Goal: Obtain resource: Obtain resource

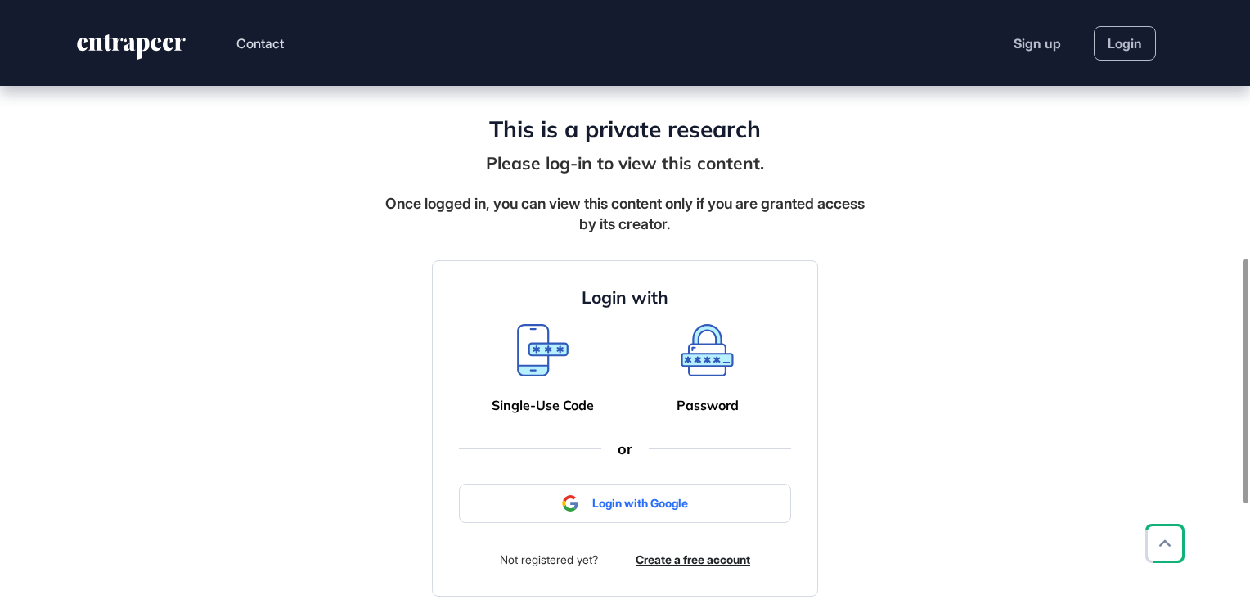
scroll to position [637, 0]
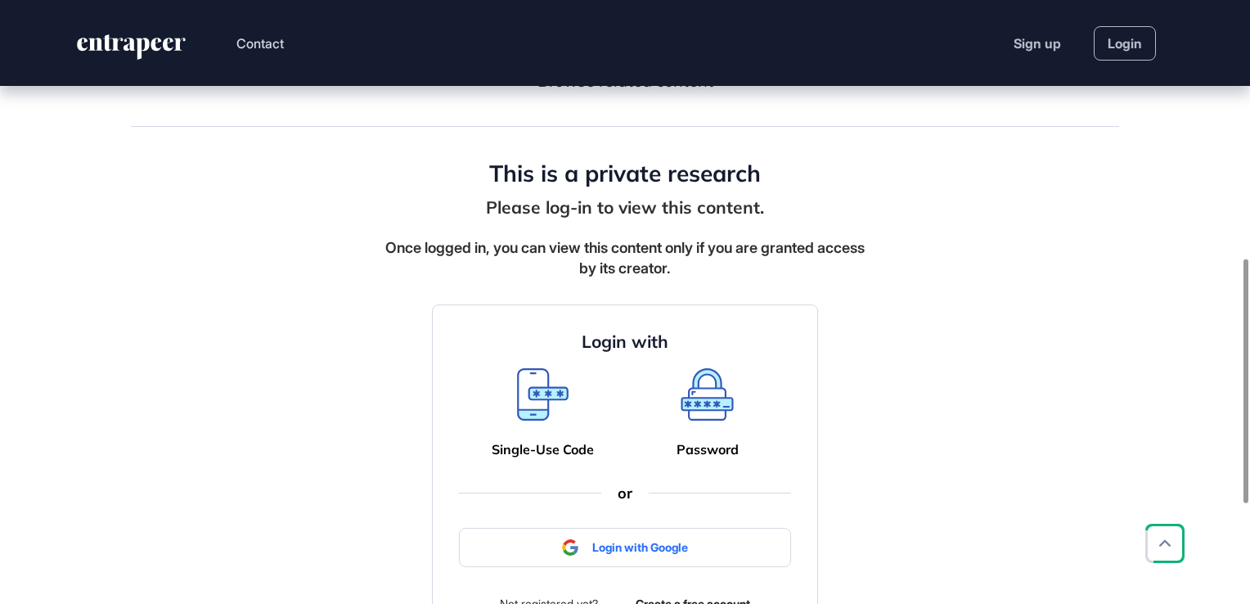
click at [535, 389] on icon at bounding box center [543, 403] width 46 height 29
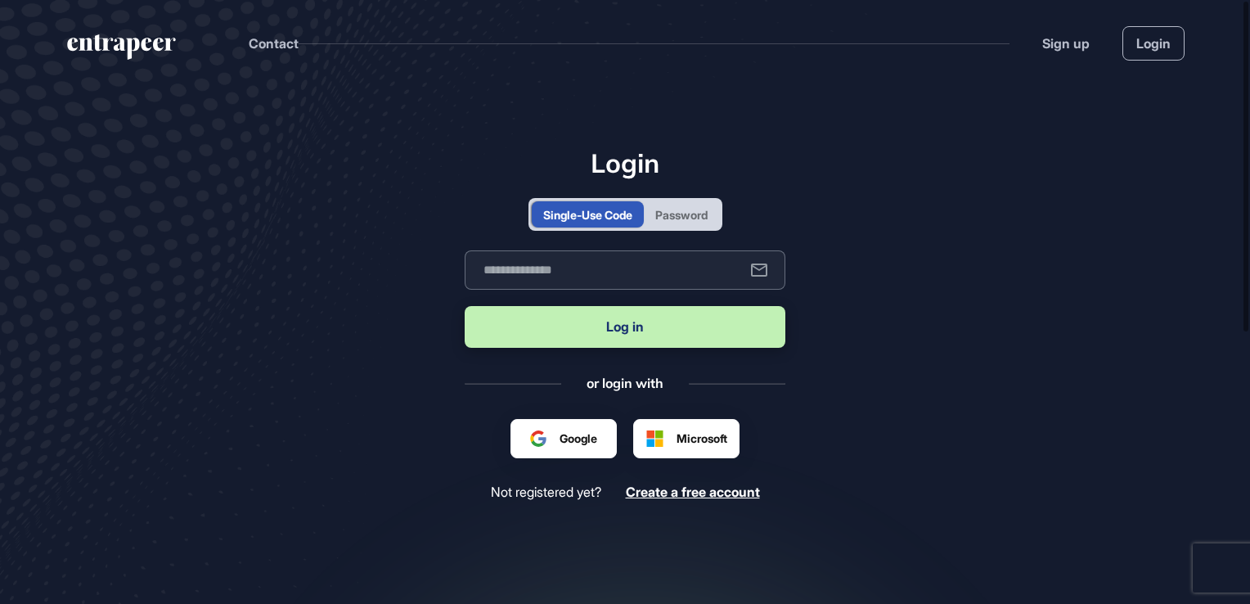
click at [543, 274] on input "text" at bounding box center [625, 269] width 321 height 39
type input "**********"
click at [558, 322] on button "Log in" at bounding box center [625, 327] width 321 height 42
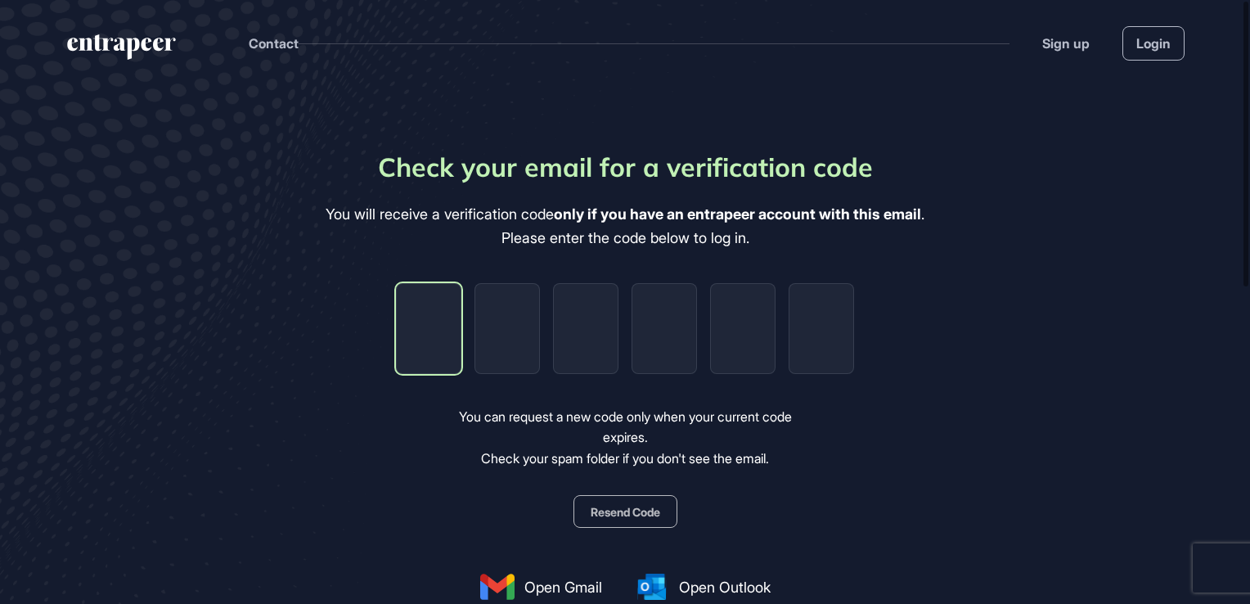
click at [434, 345] on input "tel" at bounding box center [428, 328] width 65 height 91
type input "*"
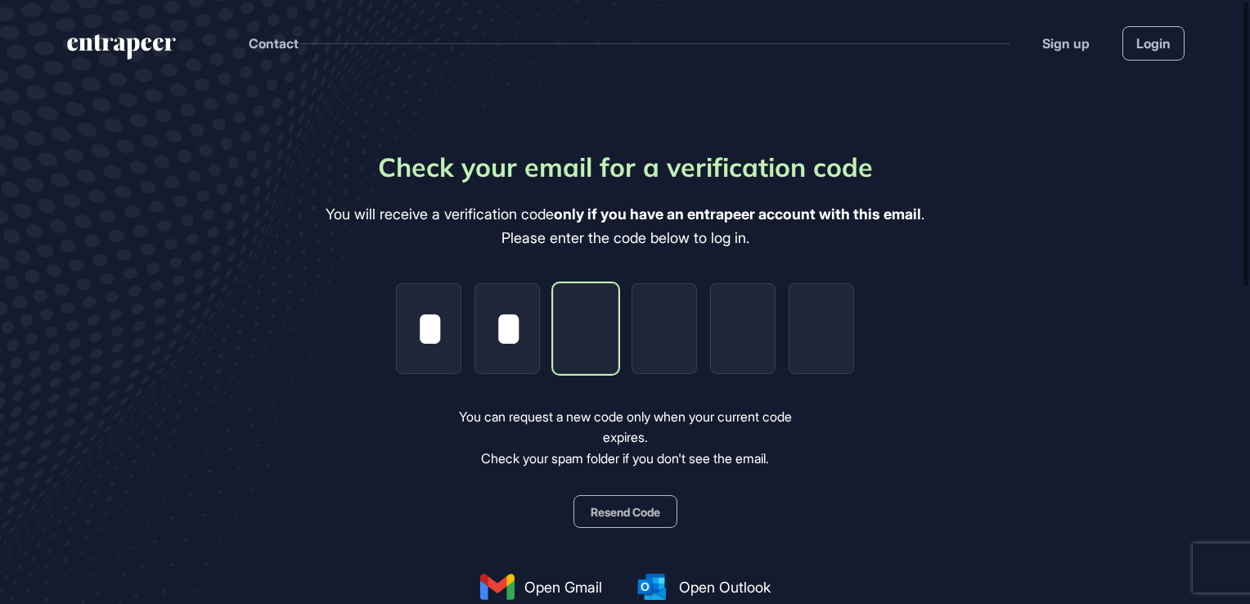
type input "*"
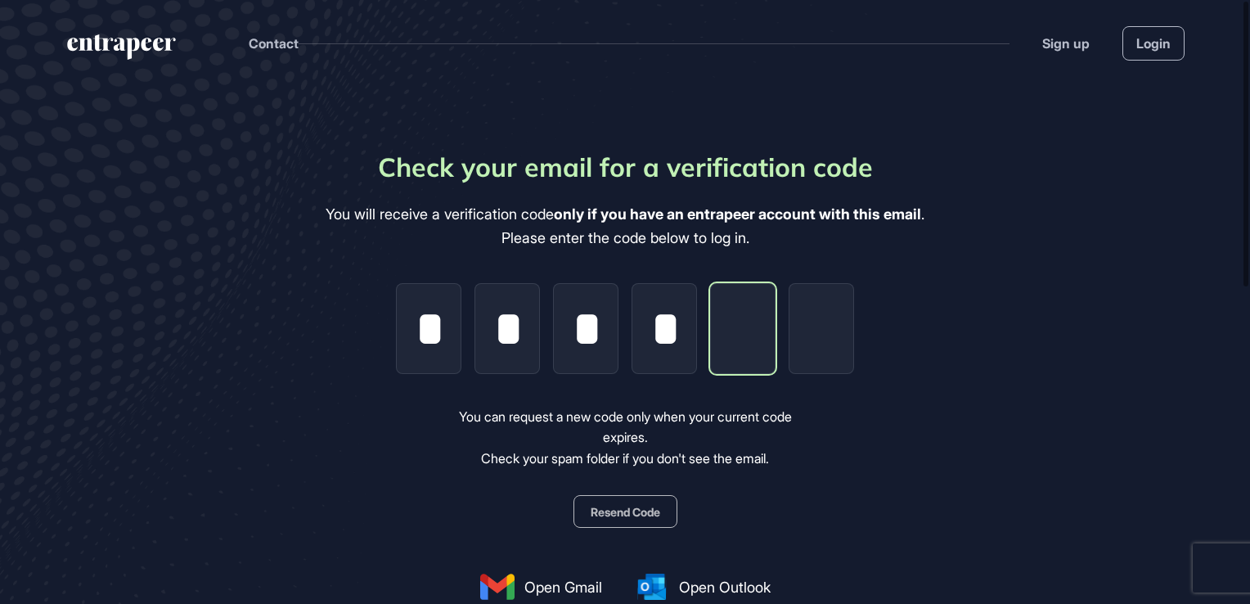
type input "*"
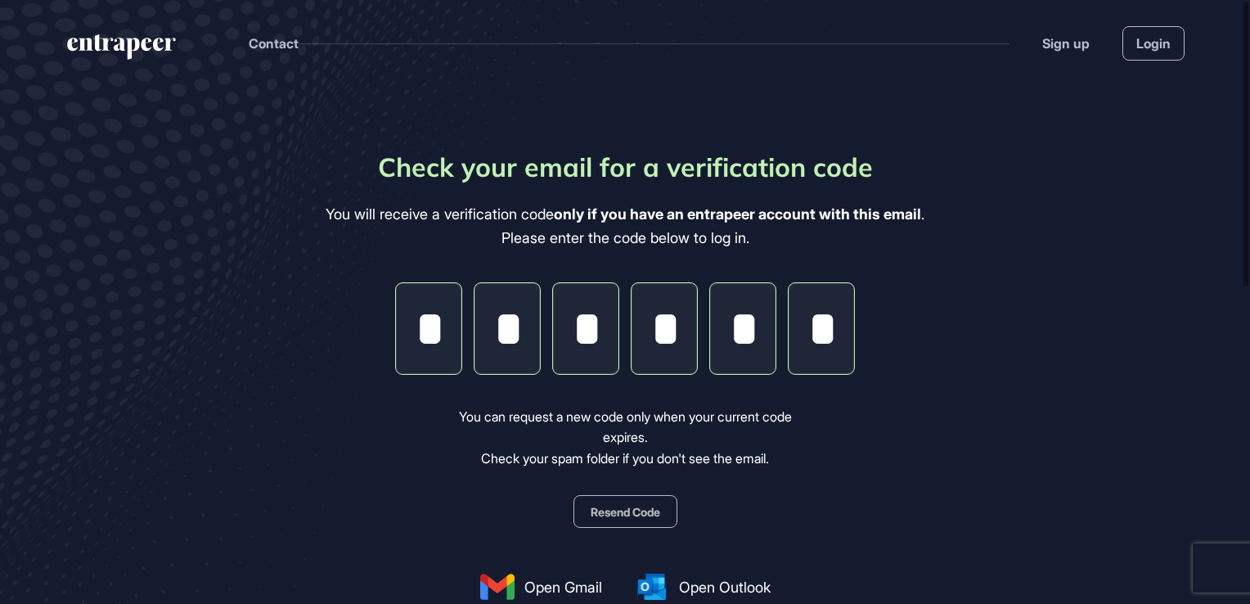
type input "*"
click at [287, 391] on main "Check your email for a verification code You will receive a verification code o…" at bounding box center [625, 481] width 1250 height 790
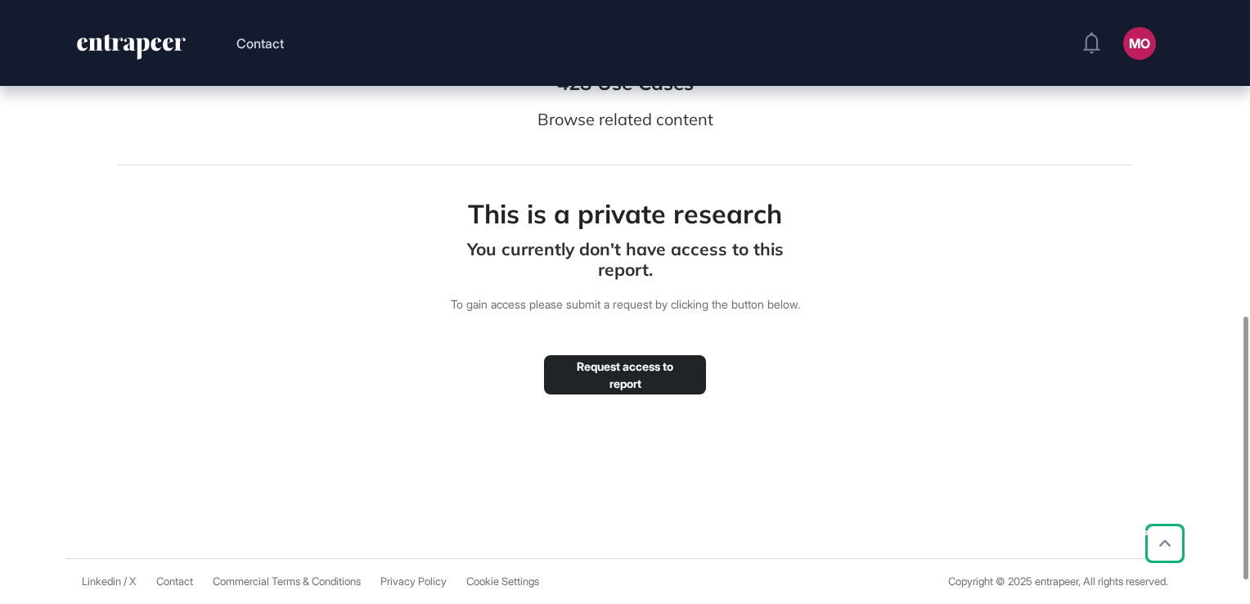
scroll to position [654, 0]
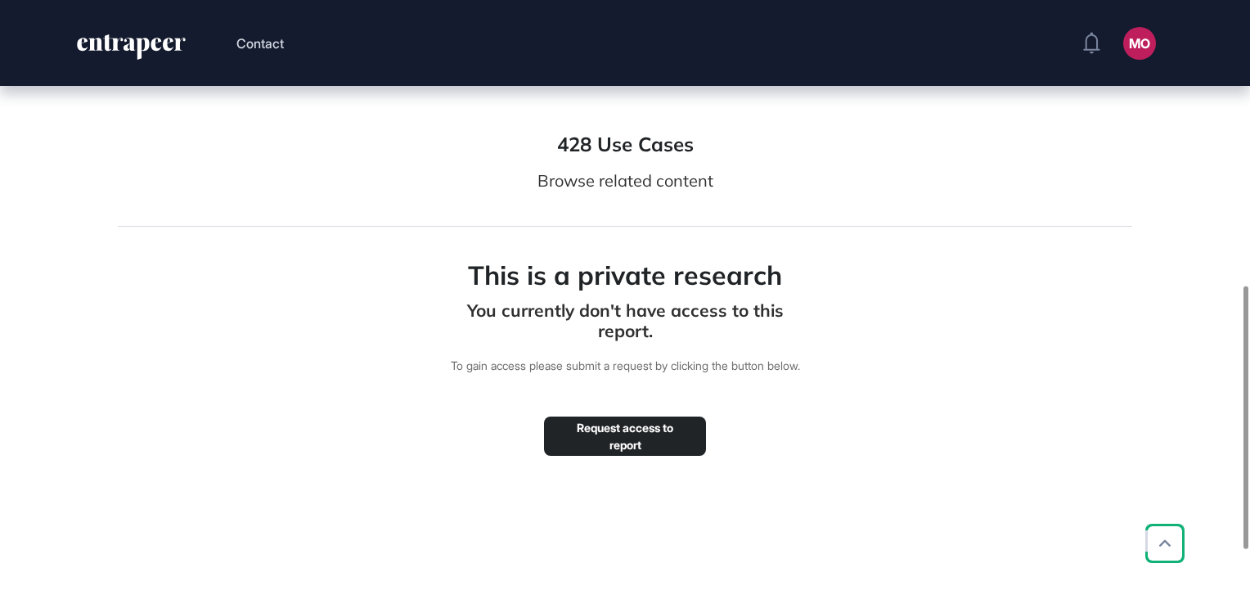
click at [689, 456] on button "Request access to report" at bounding box center [625, 435] width 162 height 39
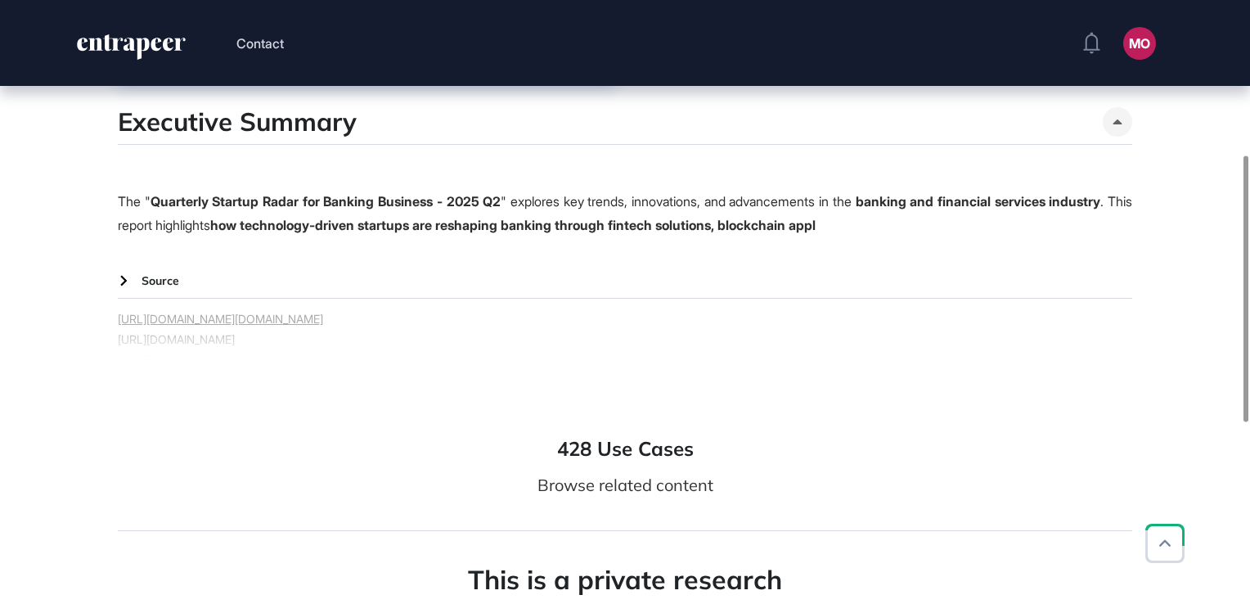
scroll to position [677, 0]
